Goal: Find specific page/section: Find specific page/section

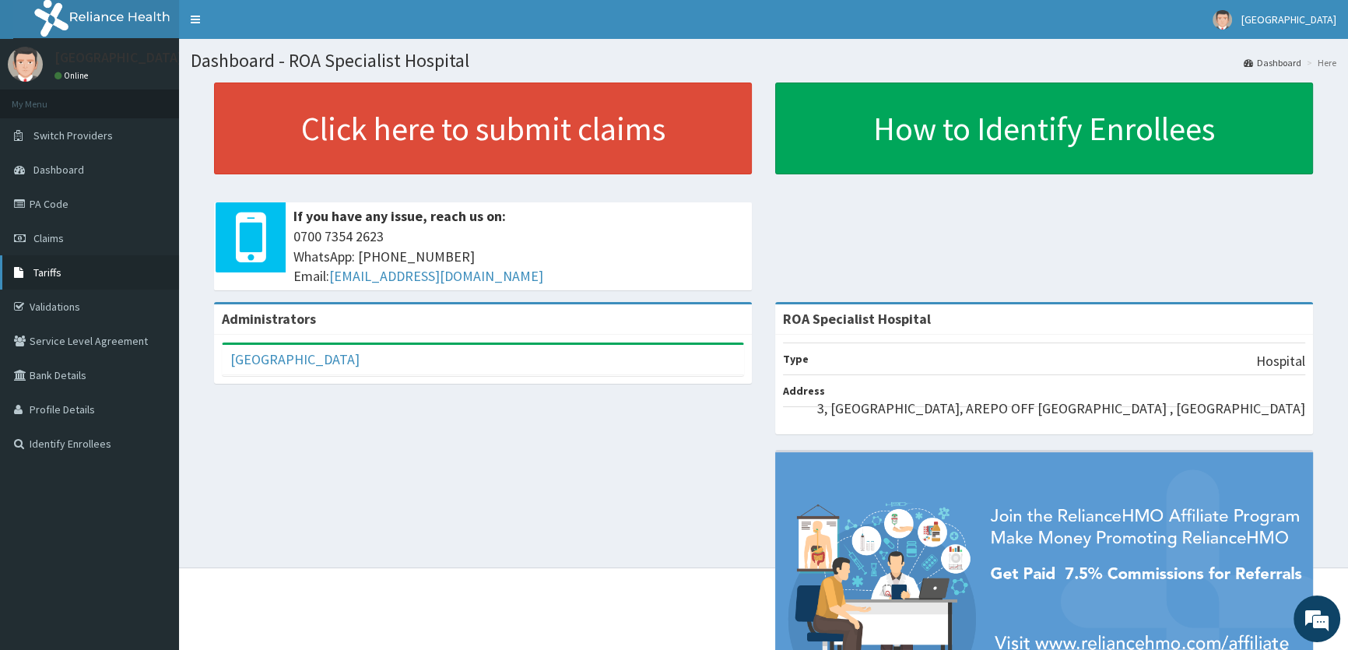
click at [61, 269] on link "Tariffs" at bounding box center [89, 272] width 179 height 34
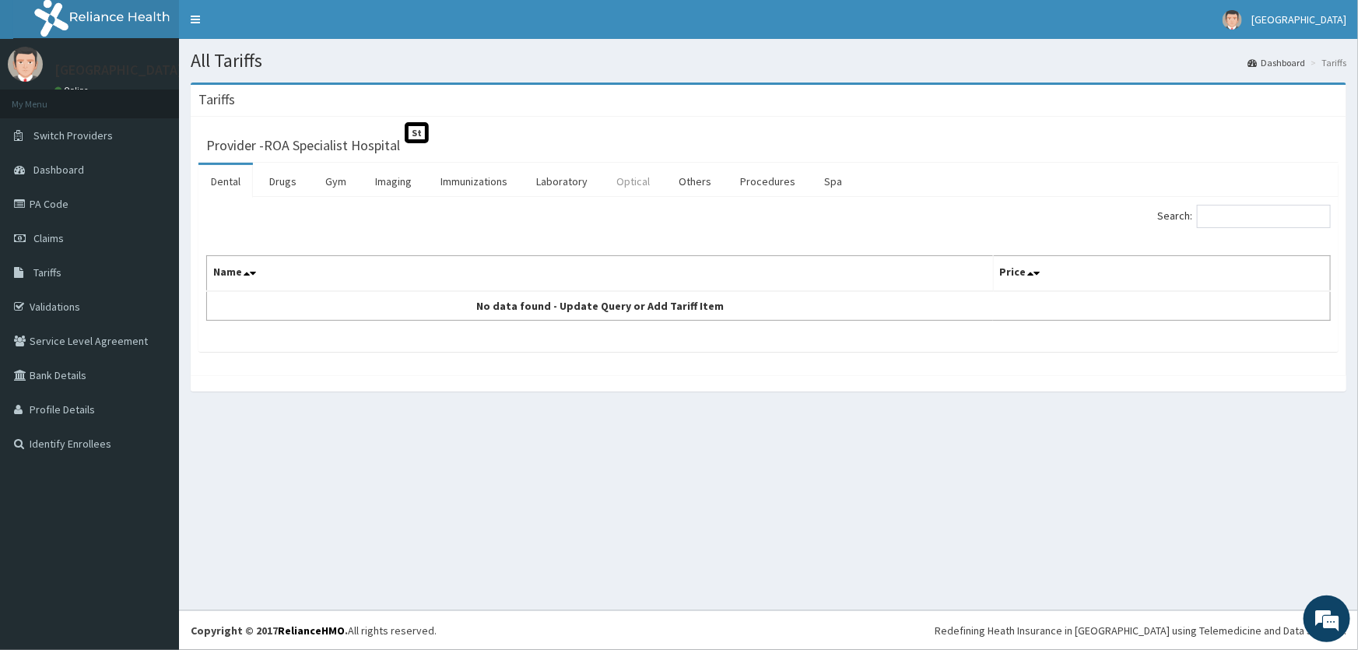
click at [641, 178] on link "Optical" at bounding box center [633, 181] width 58 height 33
click at [1269, 218] on input "Search:" at bounding box center [1264, 216] width 134 height 23
type input "OCT"
click at [53, 271] on span "Tariffs" at bounding box center [47, 272] width 28 height 14
click at [644, 186] on link "Optical" at bounding box center [633, 181] width 58 height 33
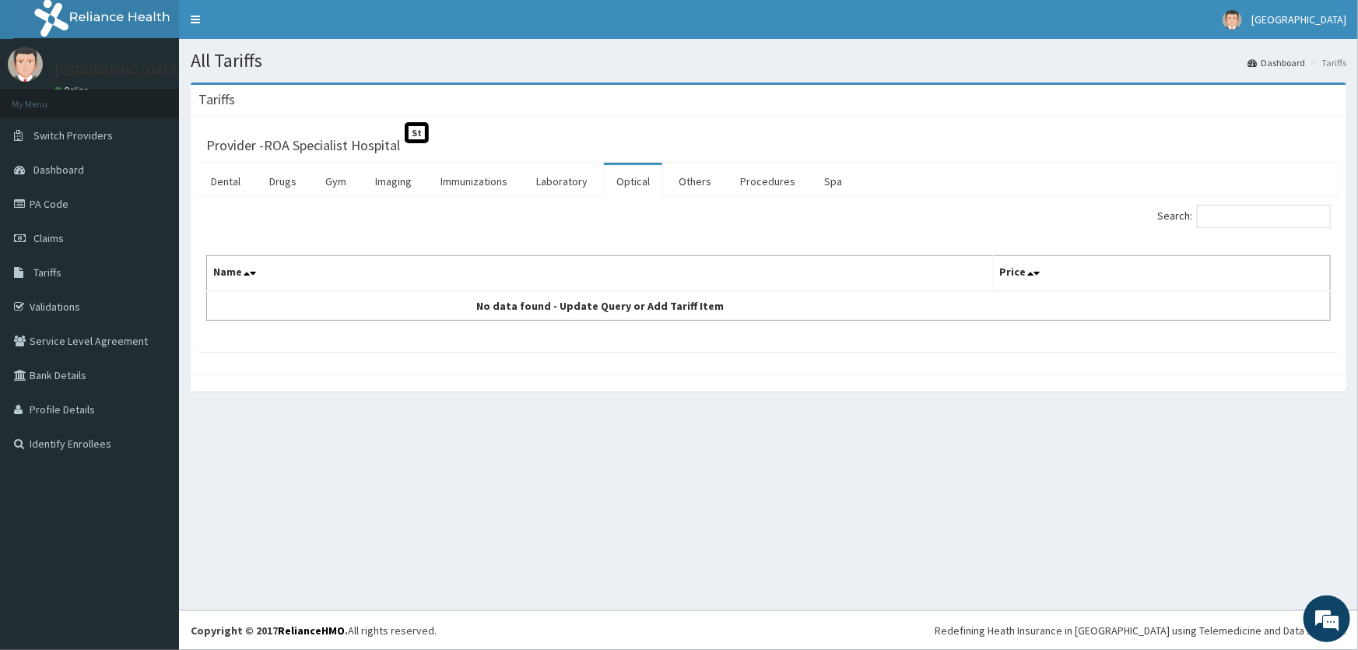
click at [621, 179] on link "Optical" at bounding box center [633, 181] width 58 height 33
click at [685, 174] on link "Others" at bounding box center [695, 181] width 58 height 33
click at [750, 184] on link "Procedures" at bounding box center [768, 181] width 80 height 33
